Goal: Check status

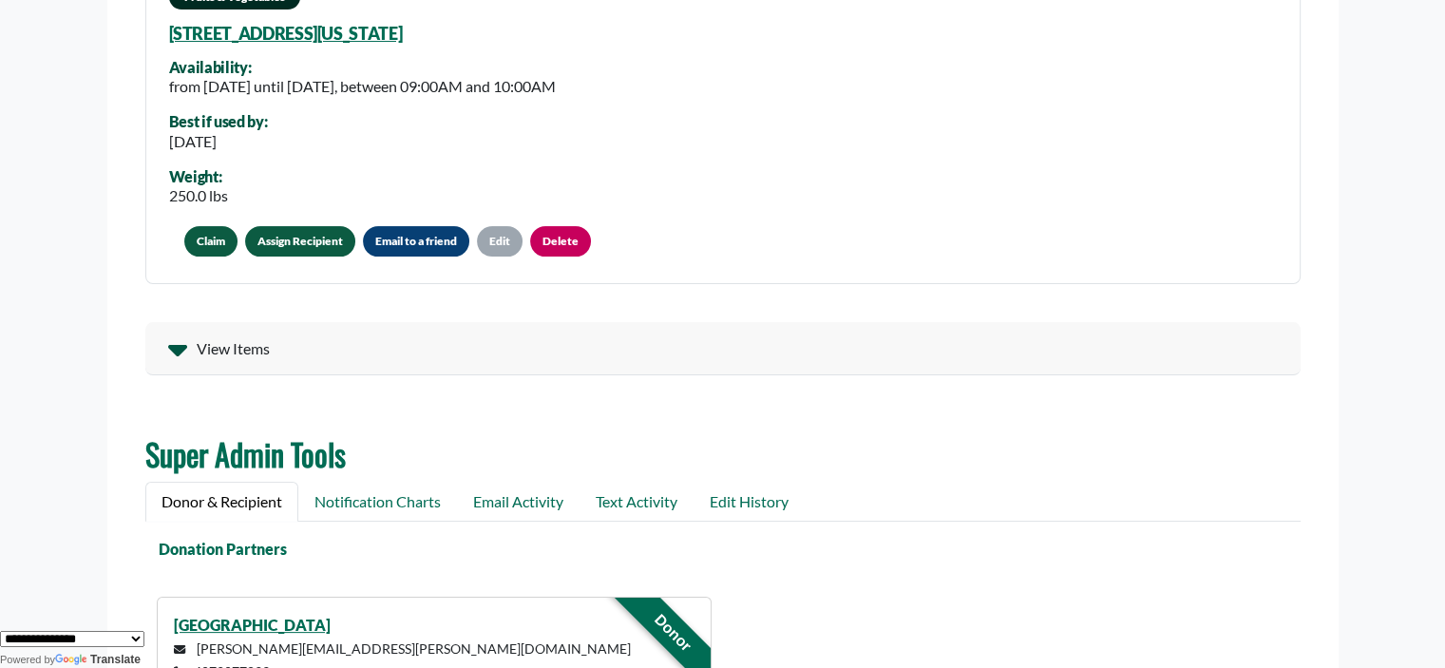
scroll to position [67, 0]
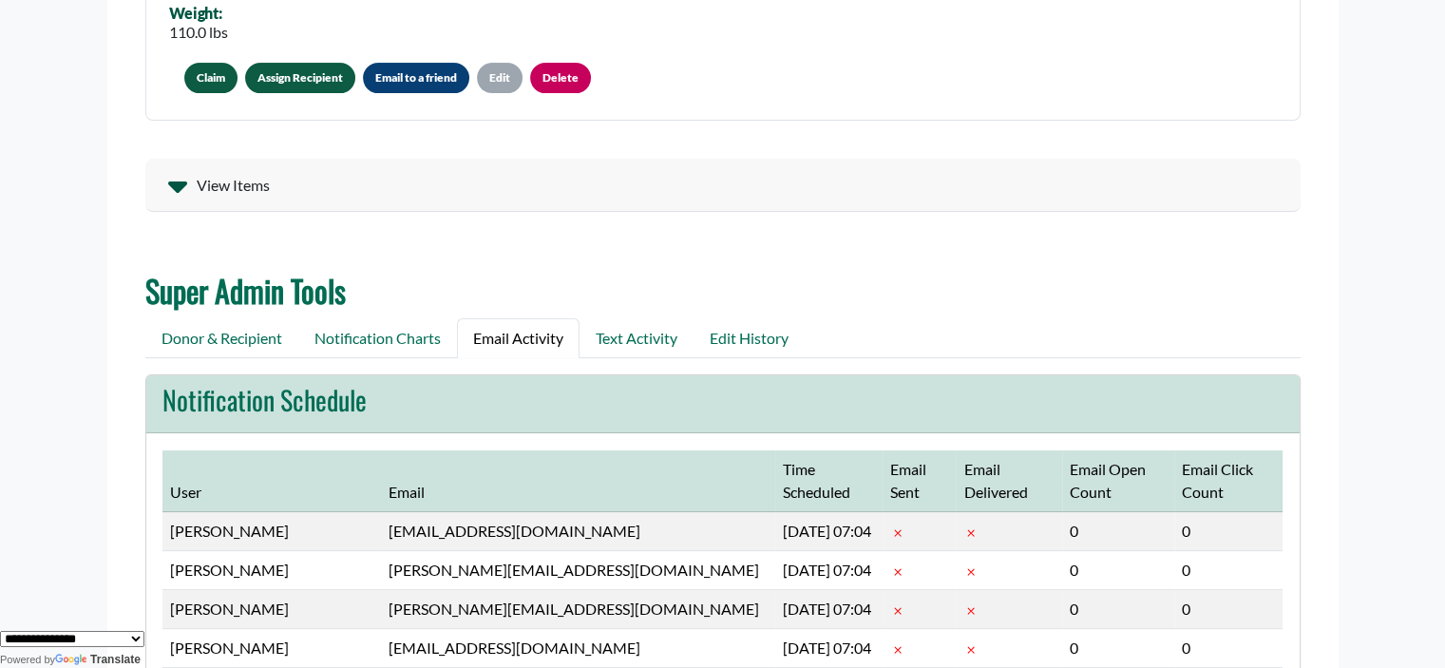
scroll to position [408, 0]
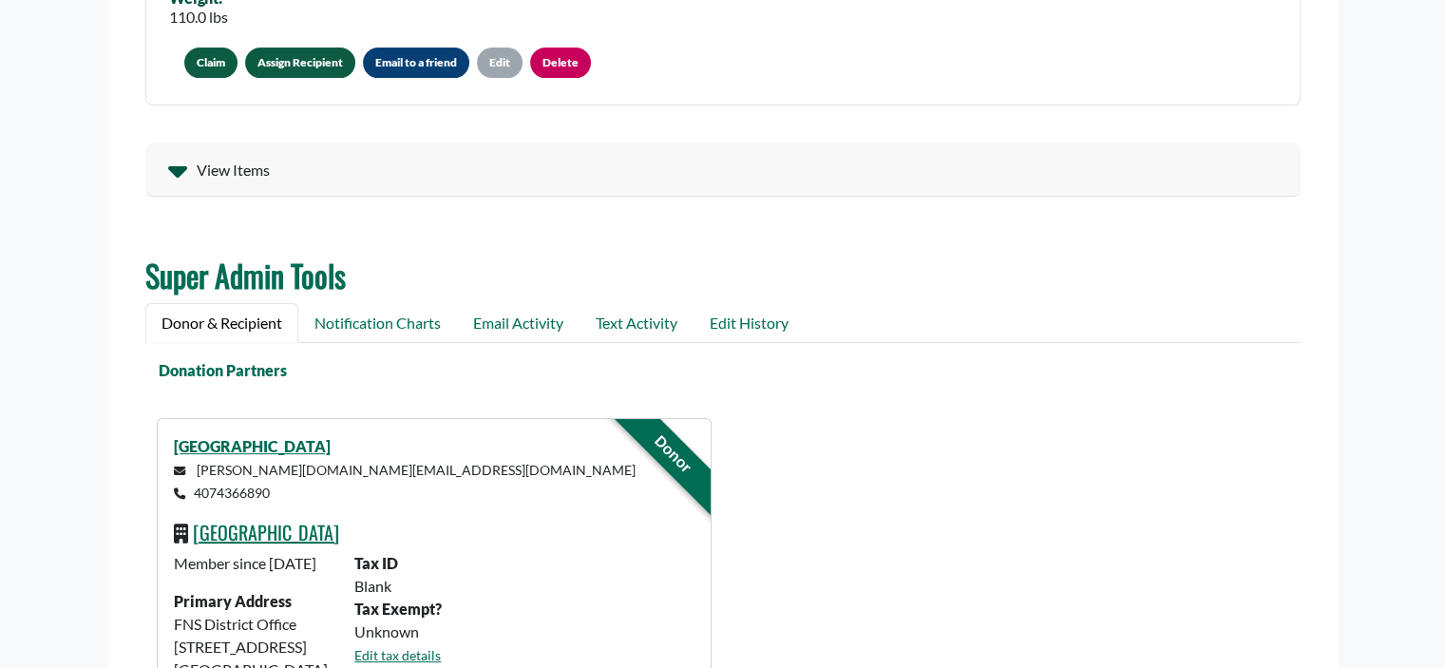
select select "Language Translate Widget"
